Goal: Task Accomplishment & Management: Manage account settings

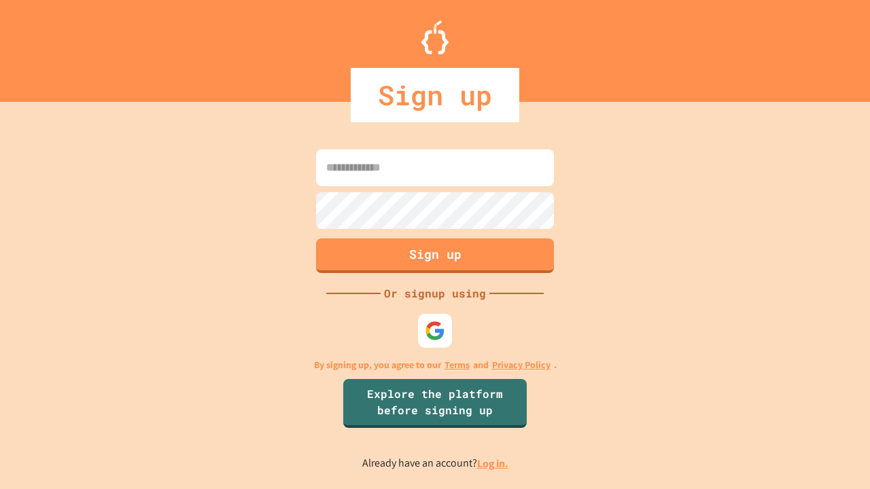
click at [493, 464] on link "Log in." at bounding box center [492, 464] width 31 height 14
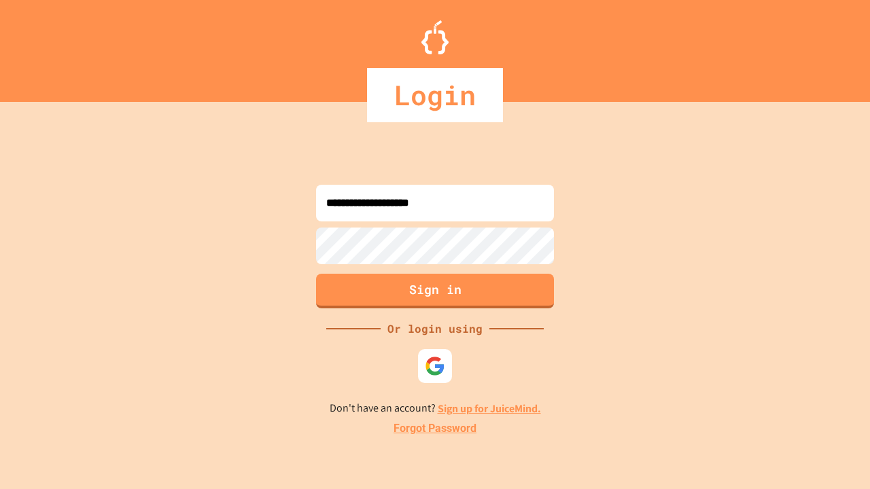
type input "**********"
